Goal: Ask a question

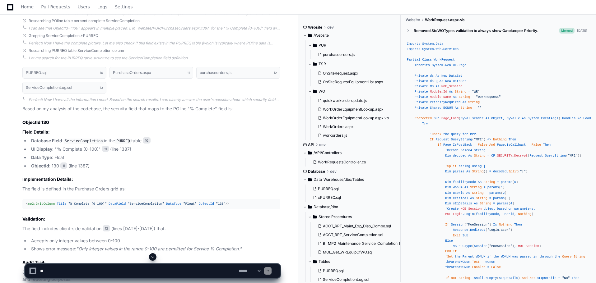
scroll to position [54, 0]
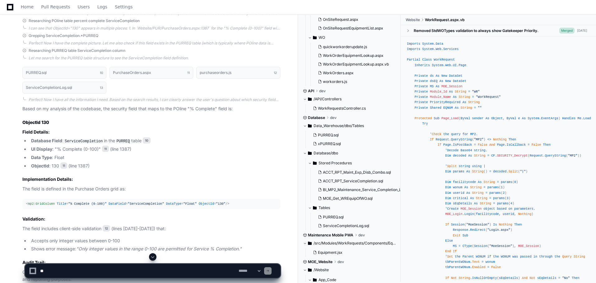
click at [52, 273] on textarea at bounding box center [138, 271] width 198 height 14
paste textarea "**********"
type textarea "**********"
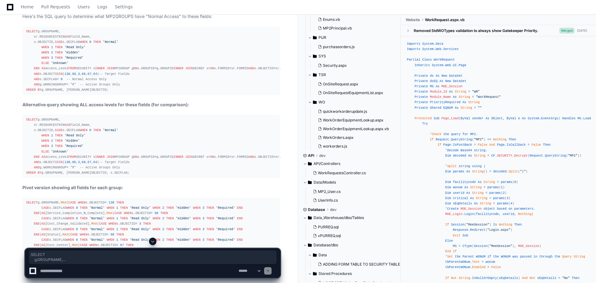
scroll to position [2688, 0]
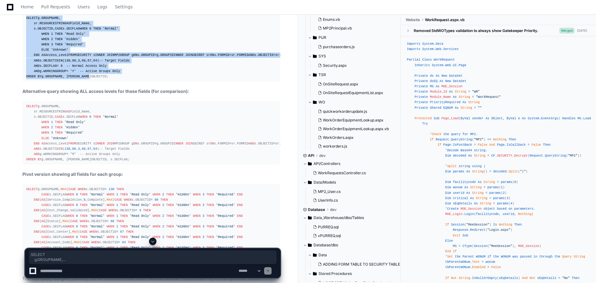
drag, startPoint x: 26, startPoint y: 176, endPoint x: 99, endPoint y: 149, distance: 77.9
click at [99, 82] on pre "SELECT g.GROUPNAME, sr.RESOURCESTRING AS Field_Name, s.OBJECTID, CASE s.SECFLAG…" at bounding box center [151, 47] width 258 height 69
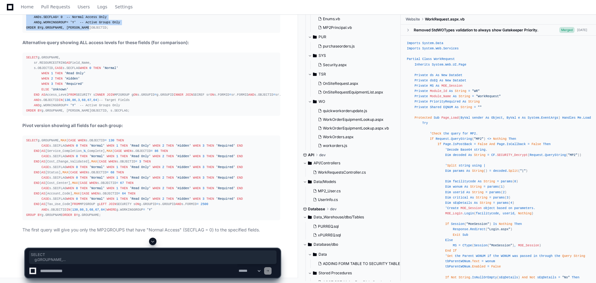
scroll to position [2750, 0]
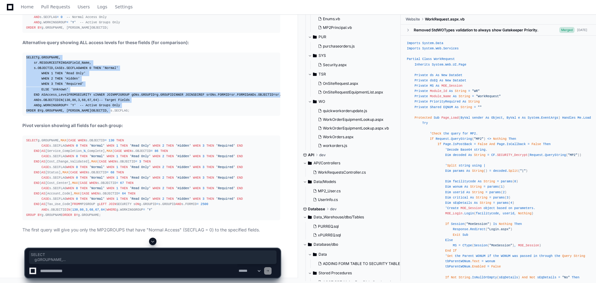
drag, startPoint x: 26, startPoint y: 115, endPoint x: 111, endPoint y: 204, distance: 122.9
click at [111, 116] on pre "SELECT g.GROUPNAME, sr.RESOURCESTRING AS Field_Name, s.OBJECTID, CASE s.SECFLAG…" at bounding box center [151, 84] width 258 height 63
drag, startPoint x: 26, startPoint y: 77, endPoint x: 105, endPoint y: 213, distance: 157.3
click at [105, 213] on div "SELECT g.GROUPNAME, [PERSON_NAME] ( CASE WHEN s.OBJECTID = 130 THEN CASE s.SECF…" at bounding box center [151, 178] width 250 height 80
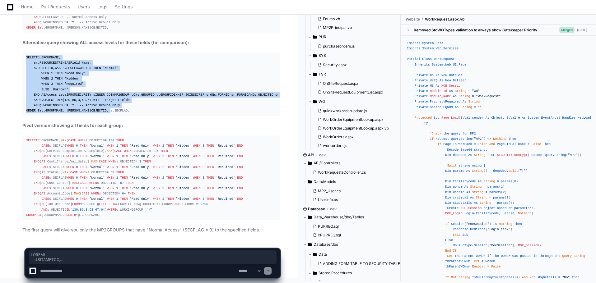
copy div "SELECT g.GROUPNAME, [PERSON_NAME] ( CASE WHEN s.OBJECTID = 130 THEN CASE s.SECF…"
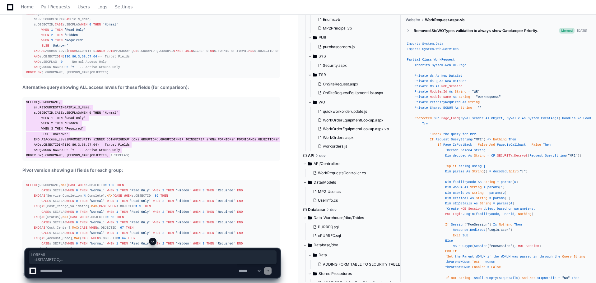
scroll to position [2691, 0]
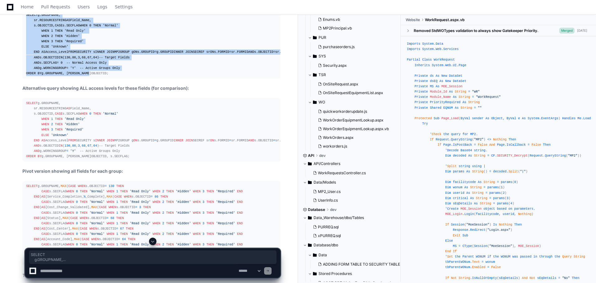
drag, startPoint x: 90, startPoint y: 146, endPoint x: 12, endPoint y: 49, distance: 124.4
click at [12, 49] on div "Great! I can see that the main Purchase Orders form has FormId="2500". Now I ha…" at bounding box center [145, 87] width 270 height 384
copy div "SELECT g.GROUPNAME, sr.RESOURCESTRING AS Field_Name, s.OBJECTID, CASE s.SECFLAG…"
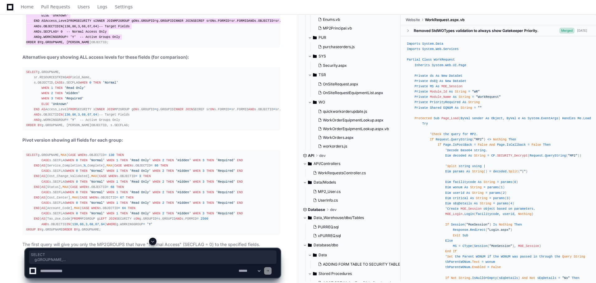
scroll to position [2753, 0]
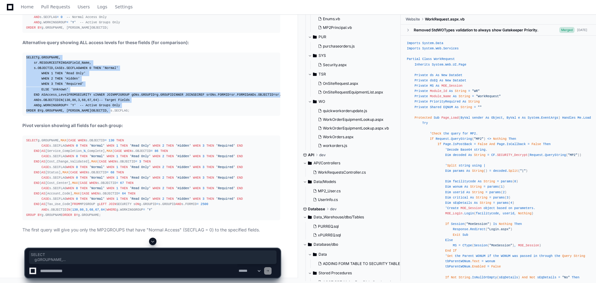
drag, startPoint x: 26, startPoint y: 113, endPoint x: 107, endPoint y: 205, distance: 122.6
click at [107, 116] on pre "SELECT g.GROUPNAME, sr.RESOURCESTRING AS Field_Name, s.OBJECTID, CASE s.SECFLAG…" at bounding box center [151, 84] width 258 height 63
copy div "SELECT g.GROUPNAME, sr.RESOURCESTRING AS Field_Name, s.OBJECTID, CASE s.SECFLAG…"
